Goal: Find specific page/section: Find specific page/section

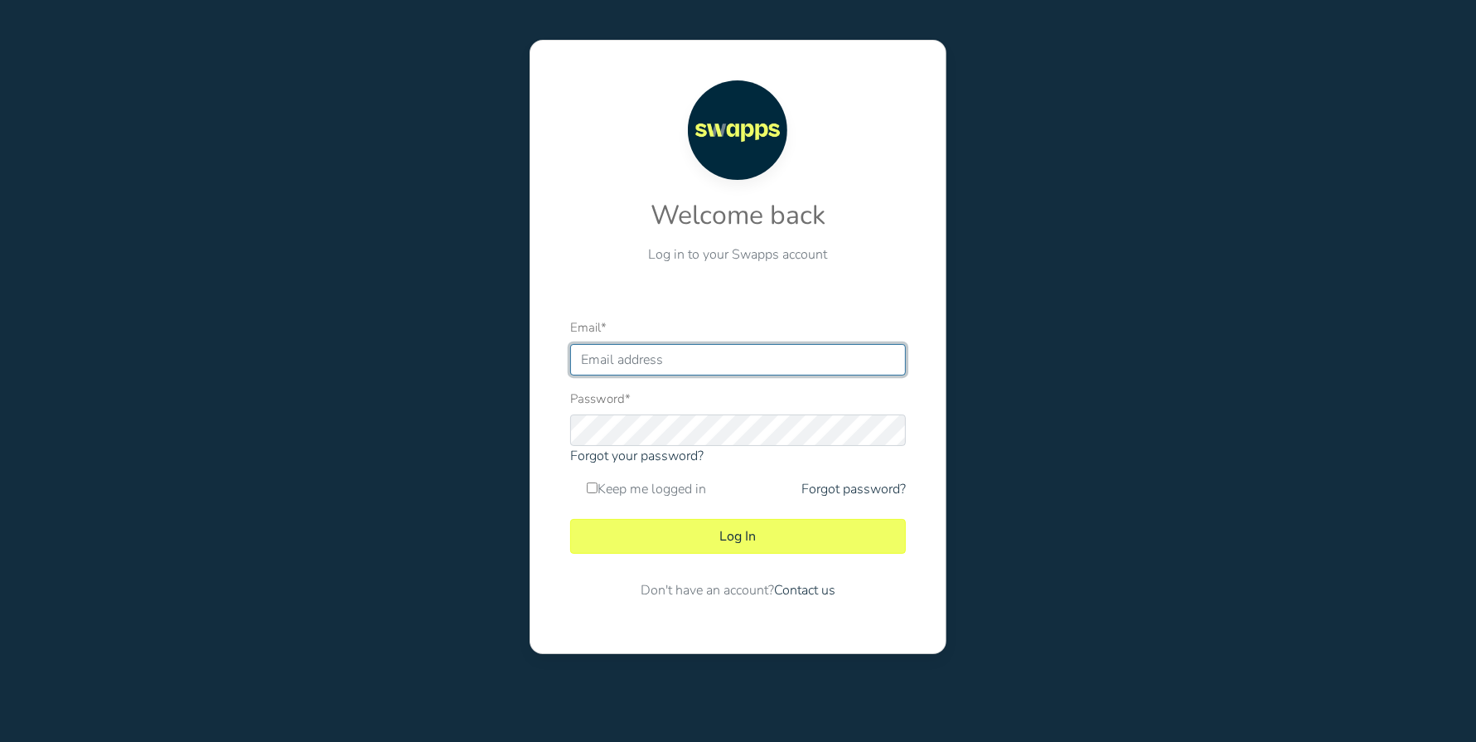
click at [731, 358] on input "Email *" at bounding box center [738, 359] width 336 height 31
type input "JCVASQUEZ@COMFINAGRO.COM.CO"
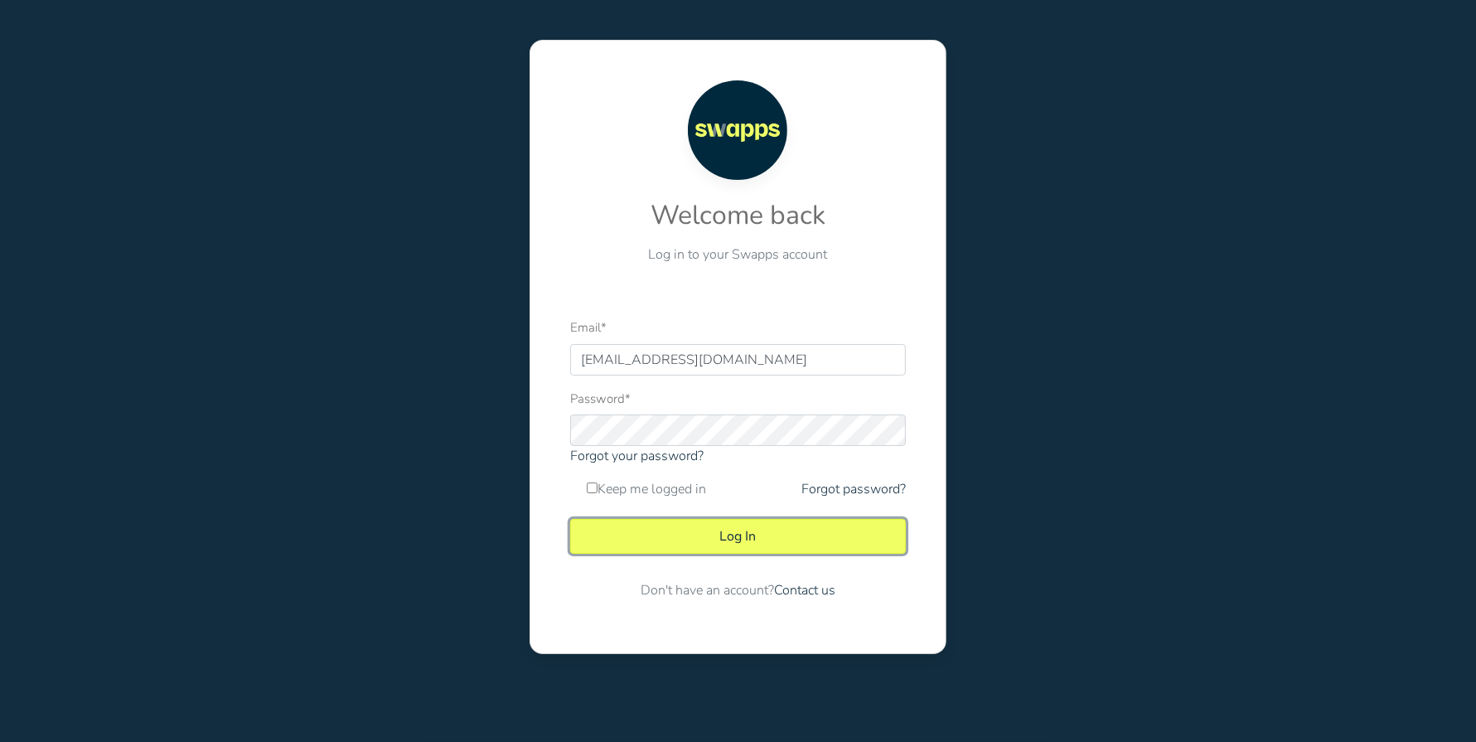
click at [703, 540] on button "Log In" at bounding box center [738, 536] width 336 height 35
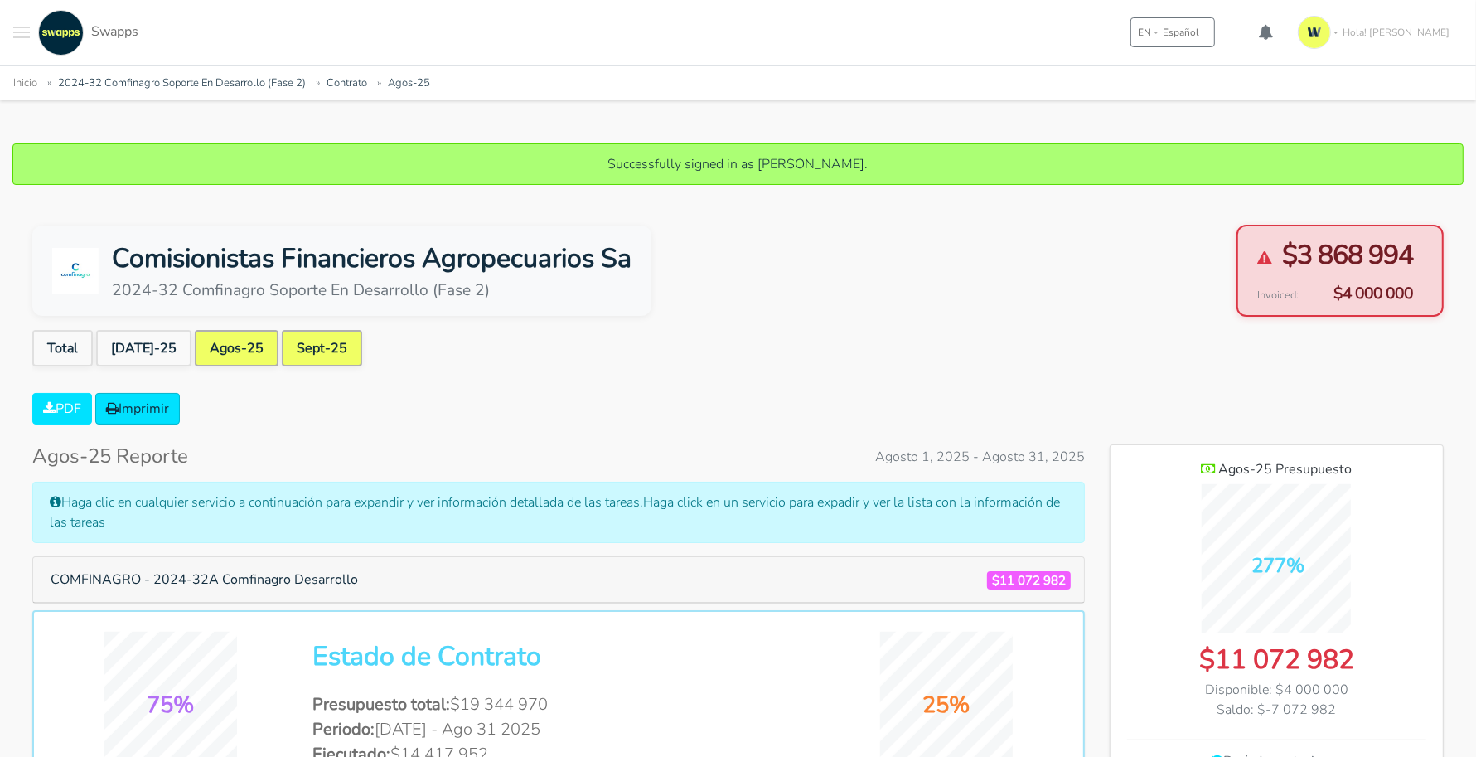
click at [288, 341] on link "Sept-25" at bounding box center [322, 348] width 80 height 36
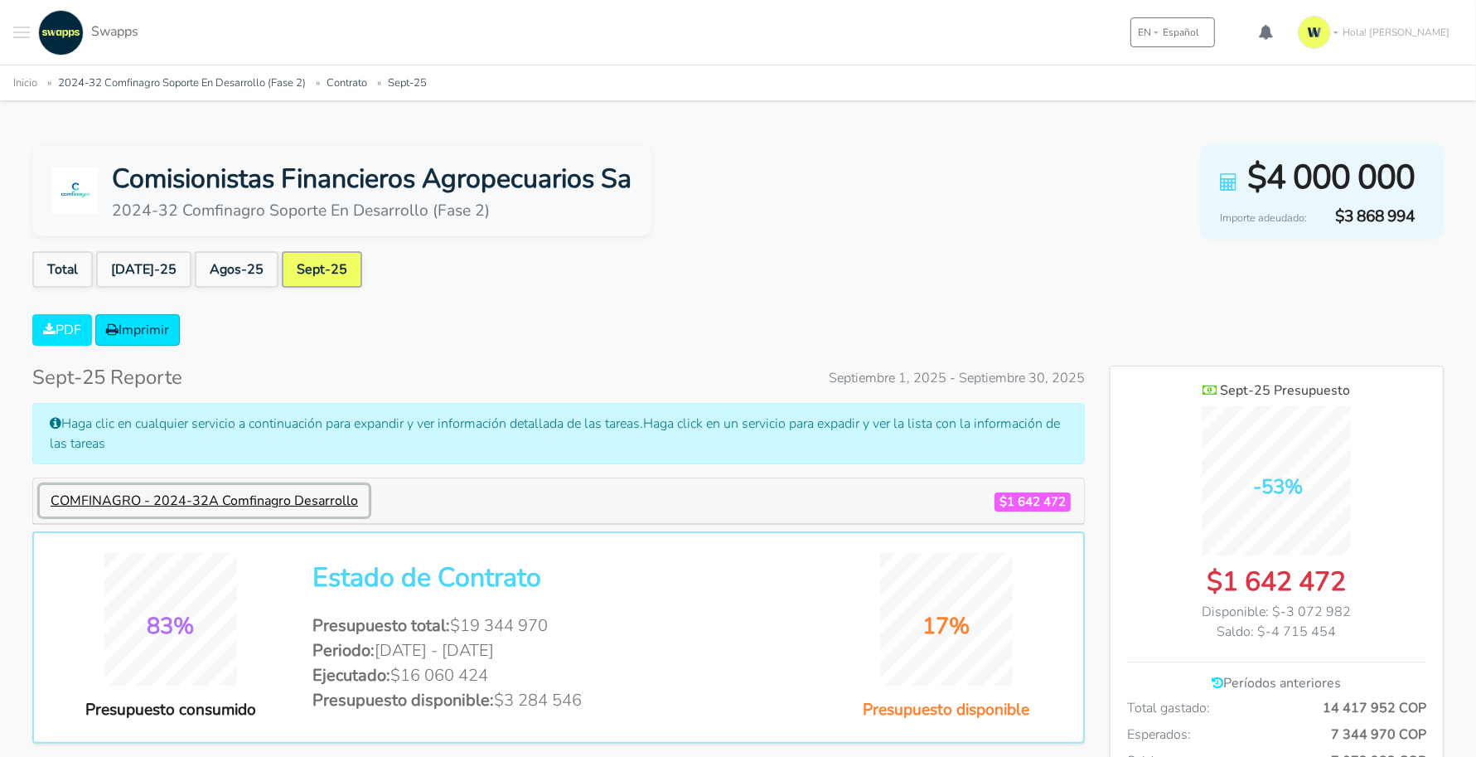
click at [283, 501] on button "COMFINAGRO - 2024-32A Comfinagro Desarrollo" at bounding box center [204, 500] width 329 height 31
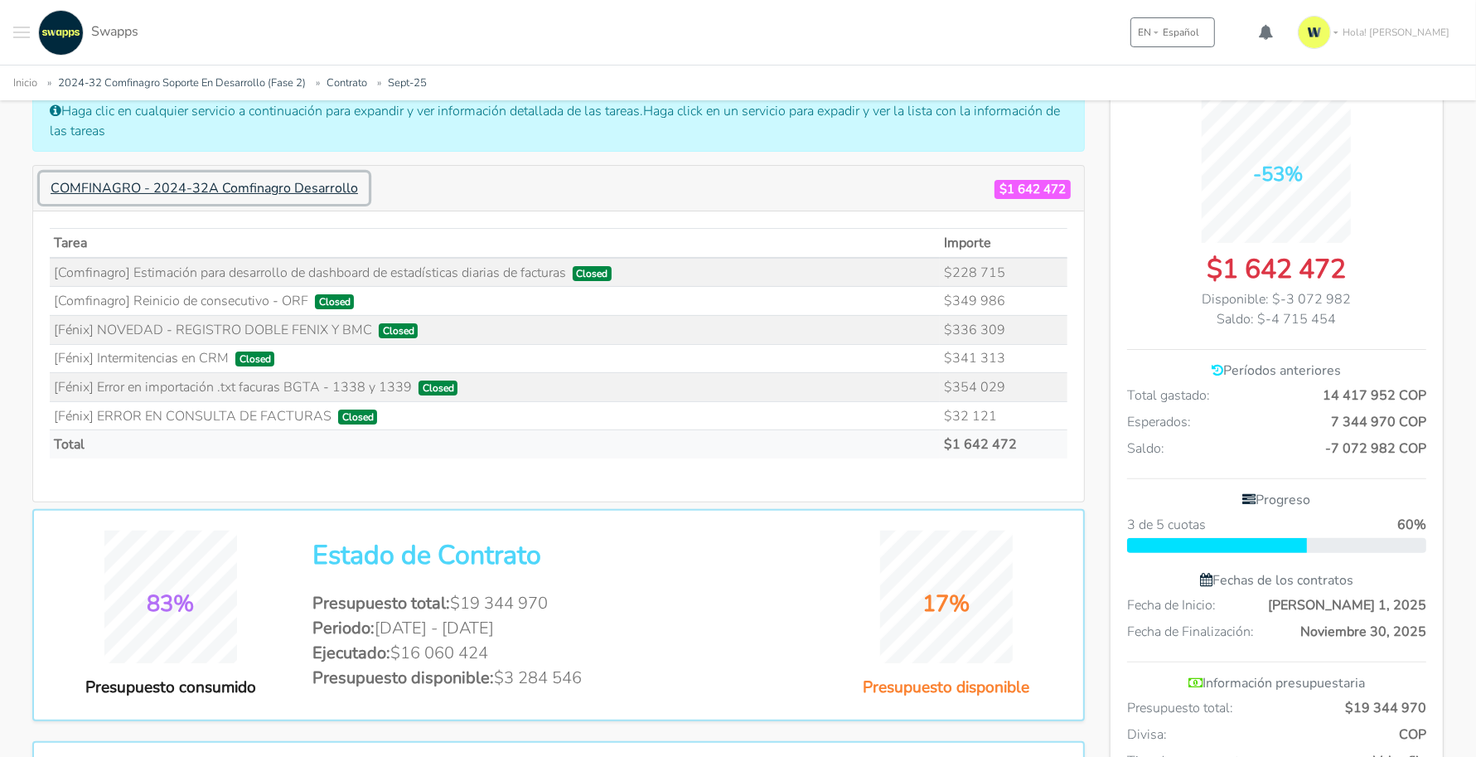
scroll to position [311, 0]
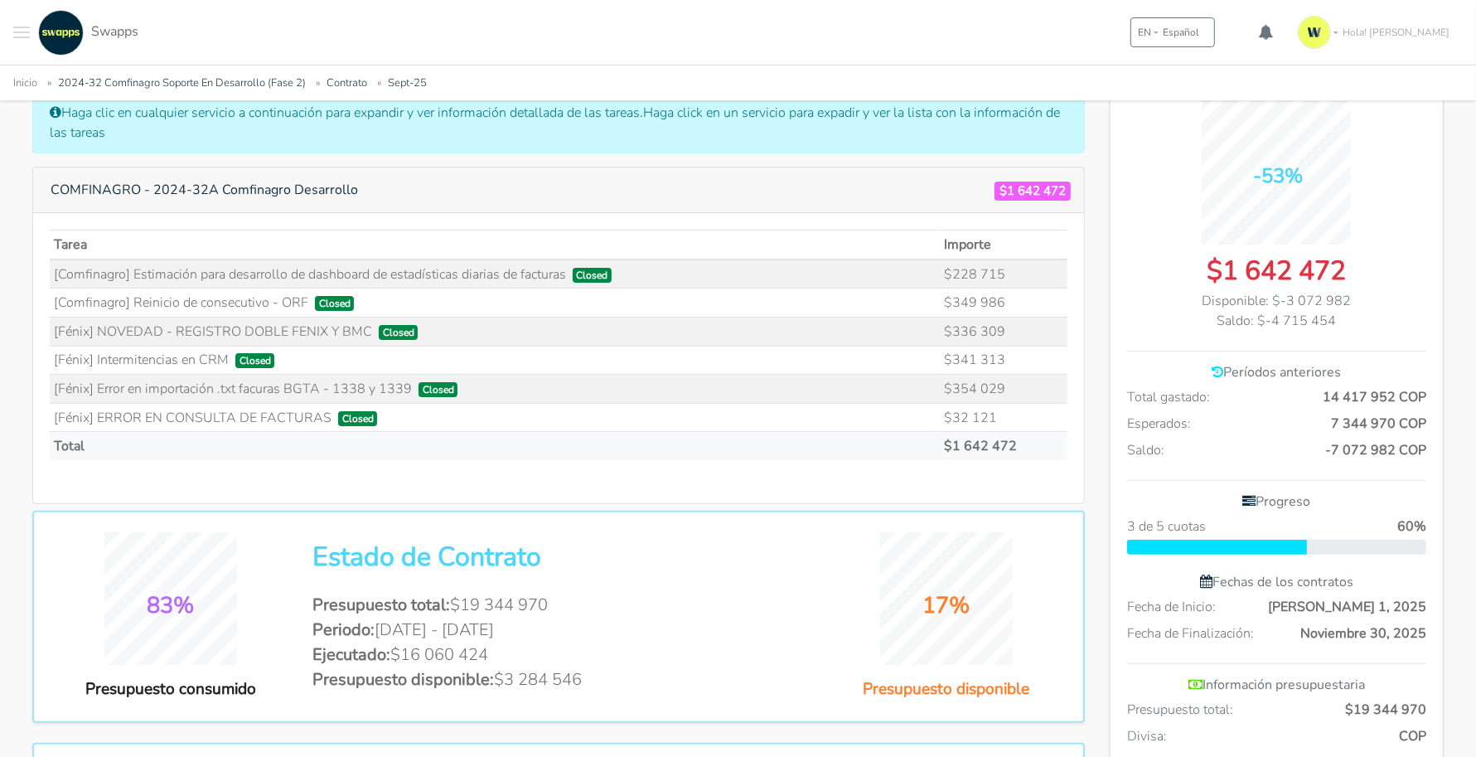
click at [1214, 371] on icon at bounding box center [1218, 371] width 12 height 13
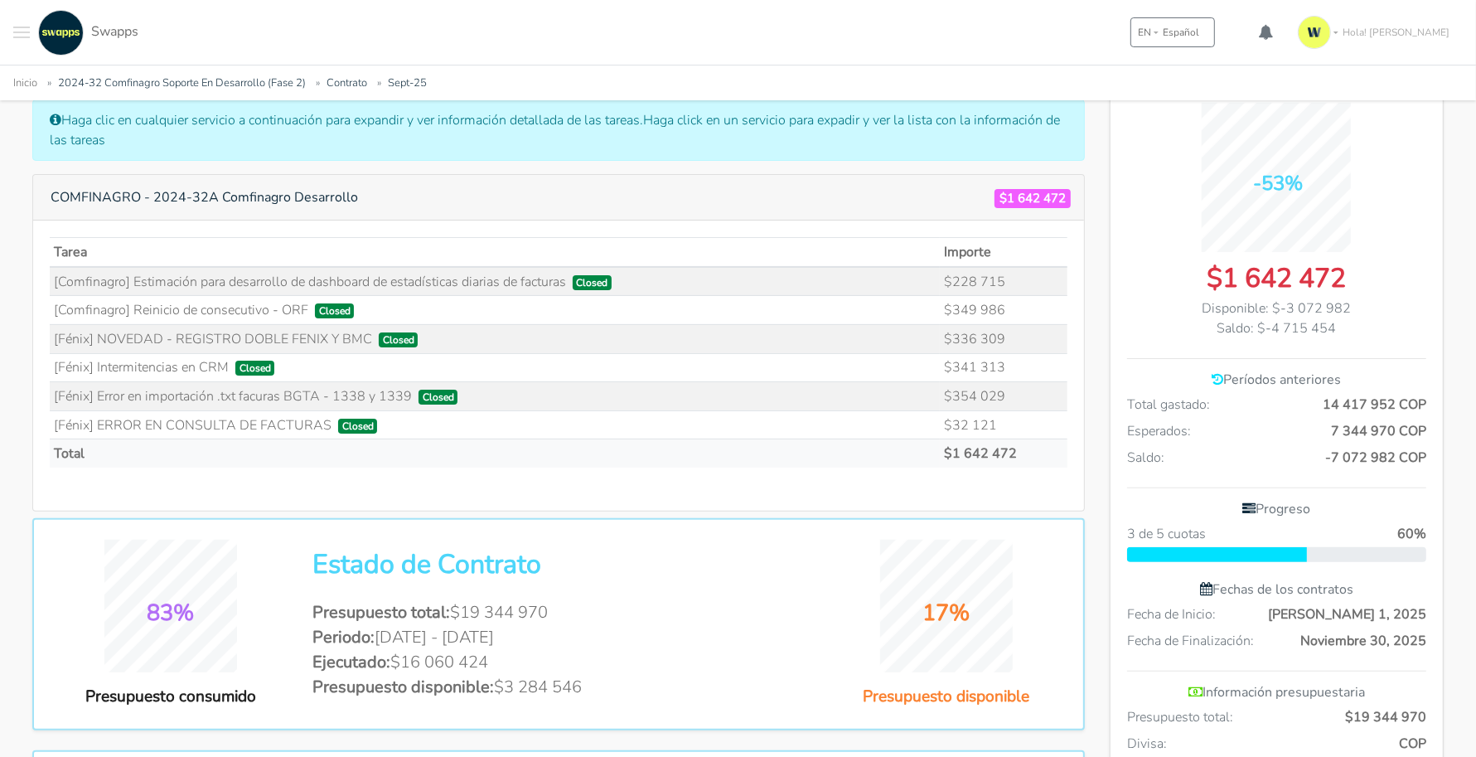
scroll to position [0, 0]
